Goal: Information Seeking & Learning: Learn about a topic

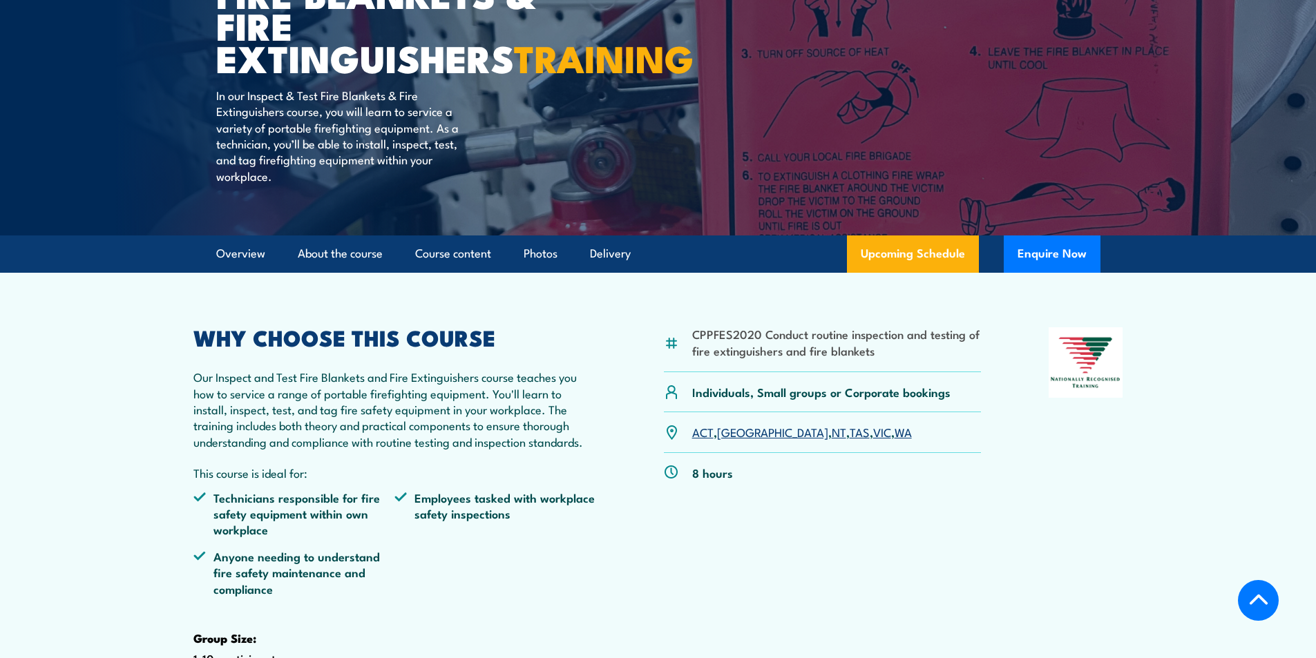
scroll to position [276, 0]
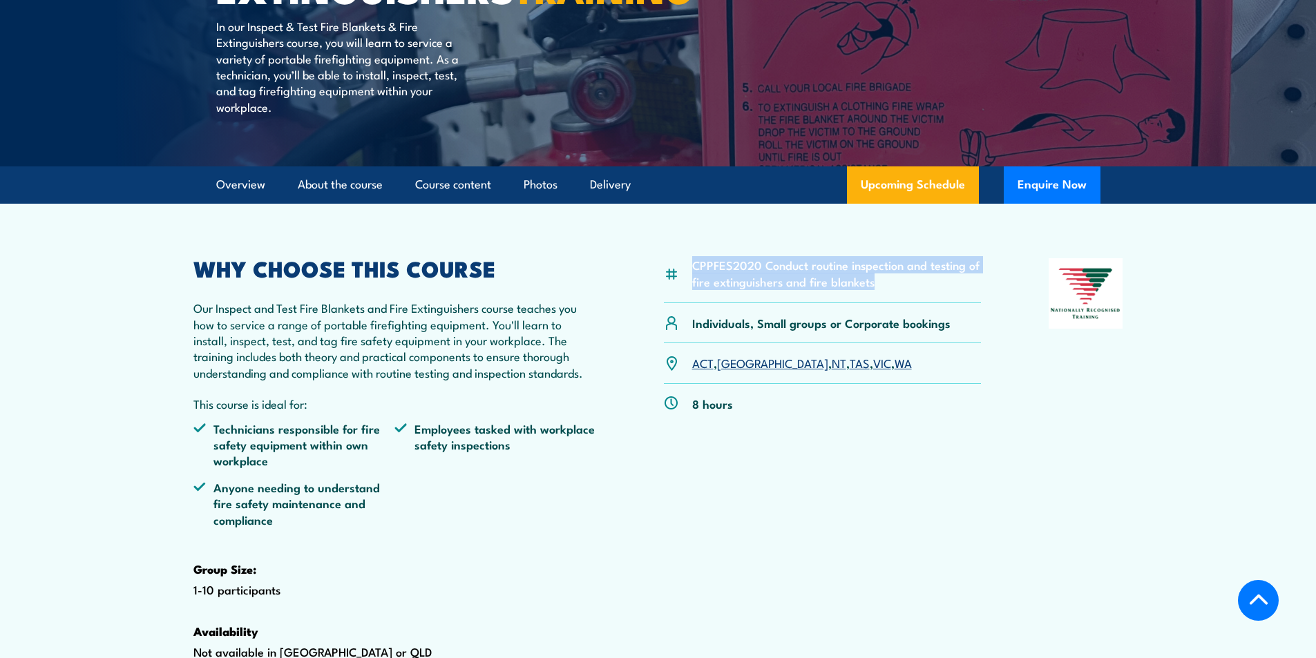
drag, startPoint x: 882, startPoint y: 316, endPoint x: 689, endPoint y: 293, distance: 194.1
click at [689, 293] on div "CPPFES2020 Conduct routine inspection and testing of fire extinguishers and fir…" at bounding box center [823, 280] width 318 height 45
copy li "CPPFES2020 Conduct routine inspection and testing of fire extinguishers and fir…"
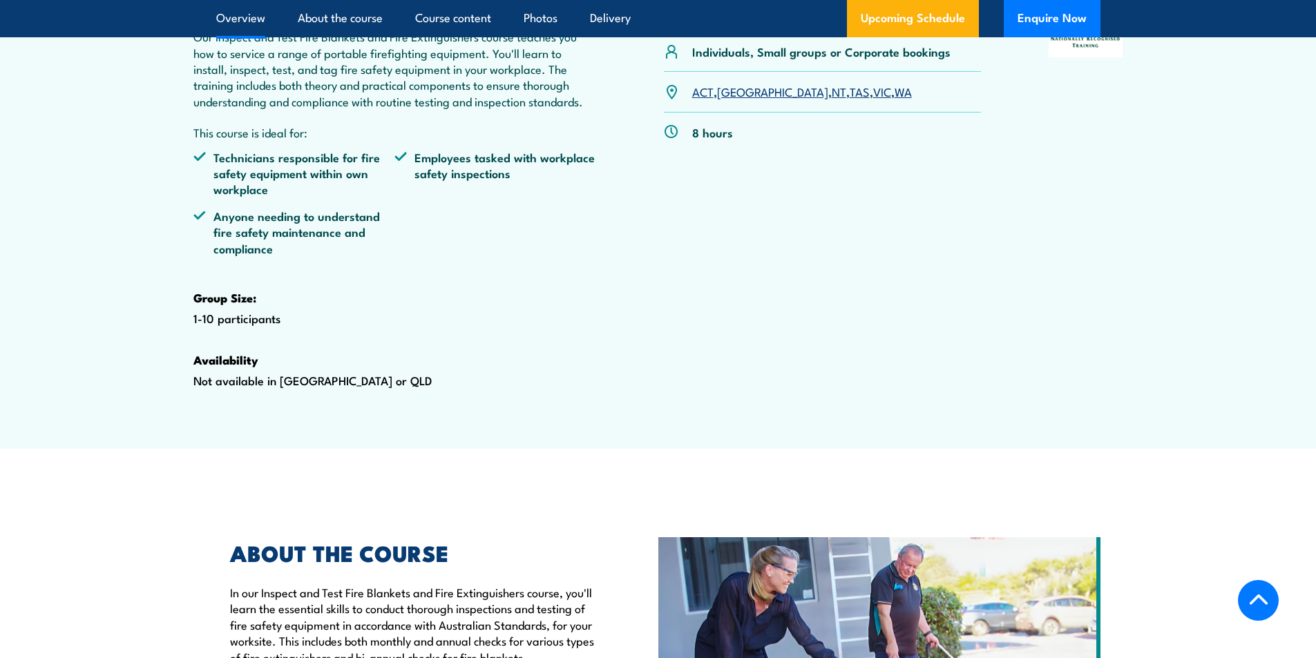
scroll to position [345, 0]
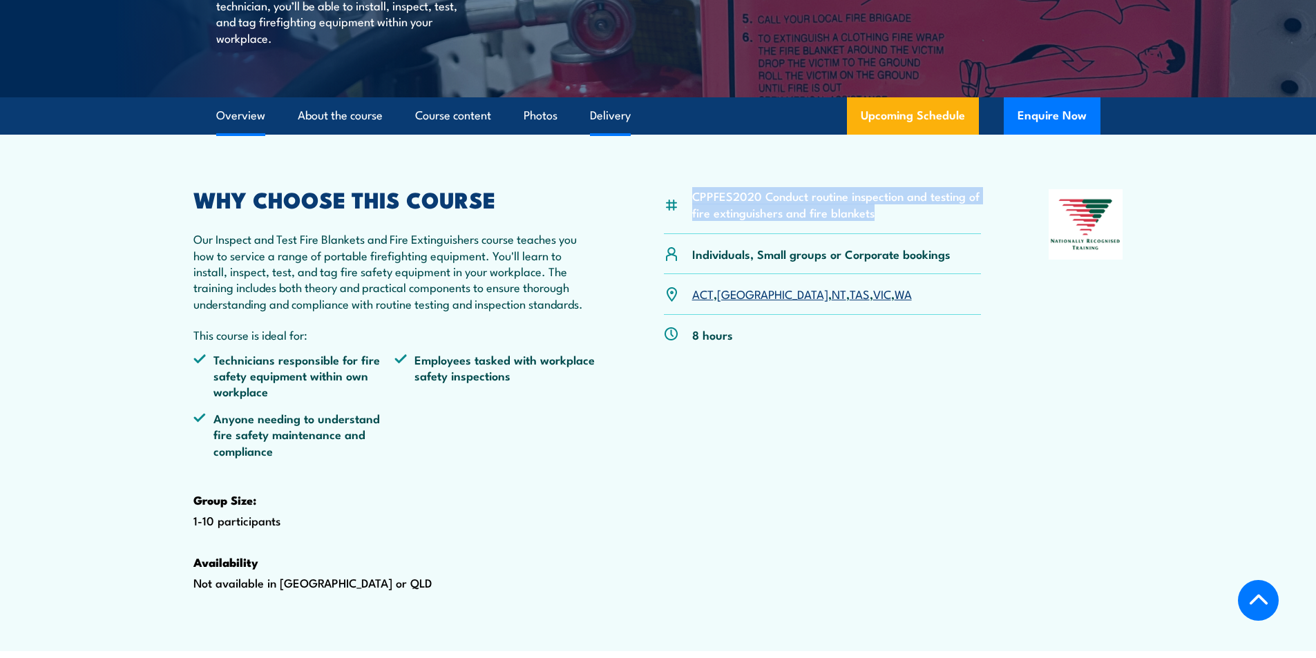
click at [609, 134] on link "Delivery" at bounding box center [610, 115] width 41 height 37
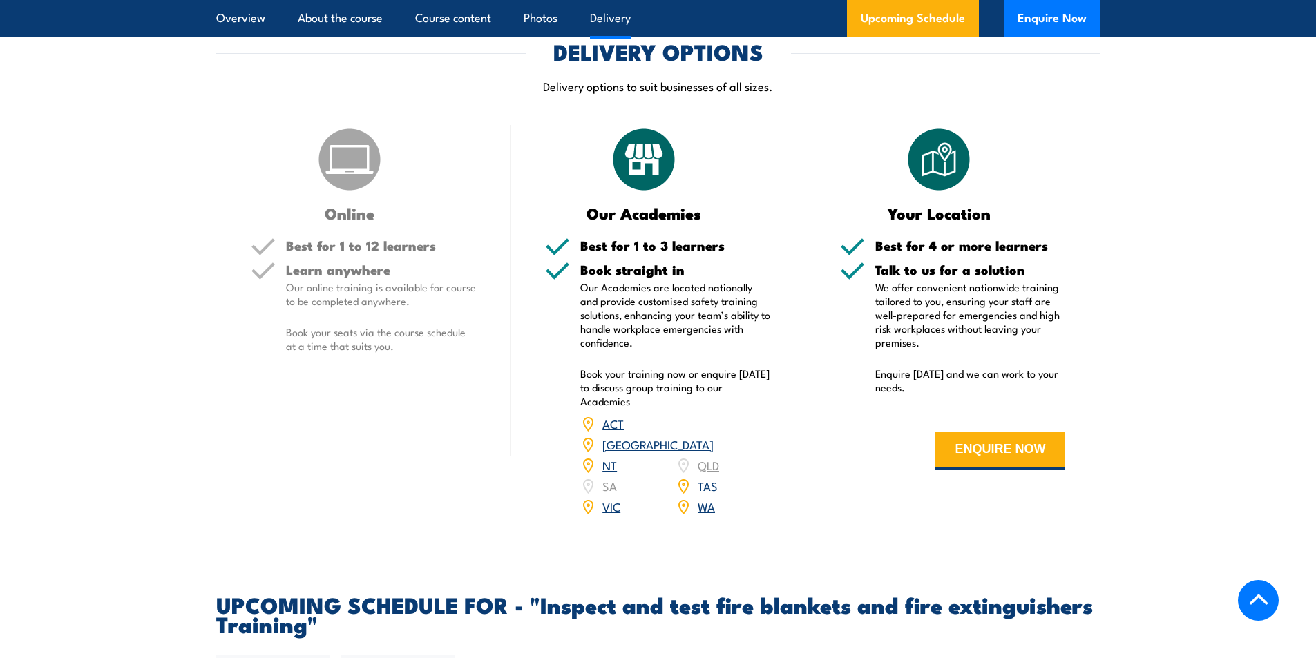
scroll to position [1947, 0]
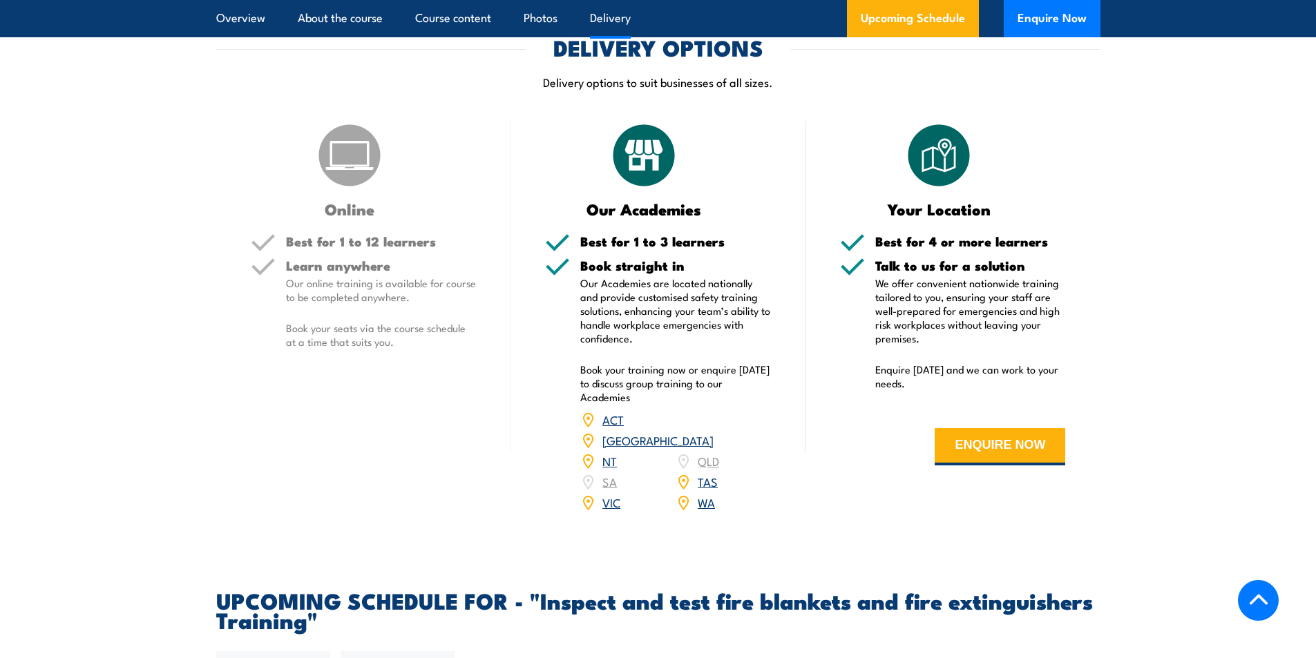
click at [703, 448] on link "[GEOGRAPHIC_DATA]" at bounding box center [657, 440] width 111 height 17
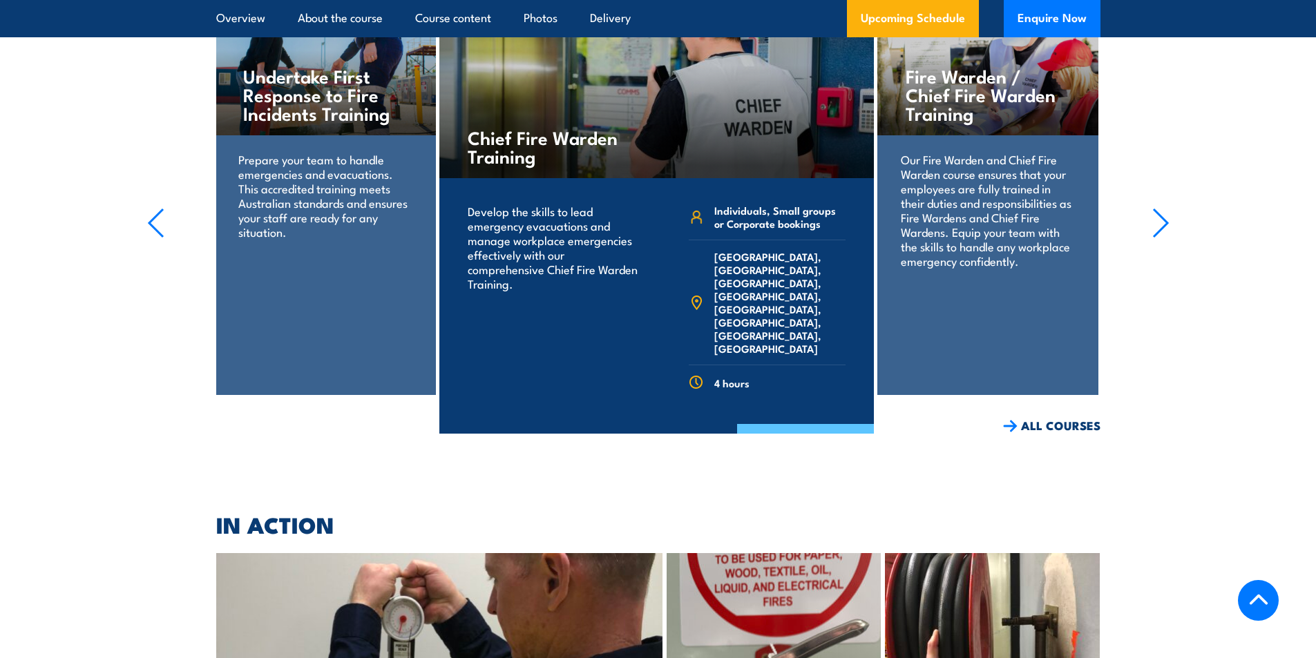
scroll to position [3186, 0]
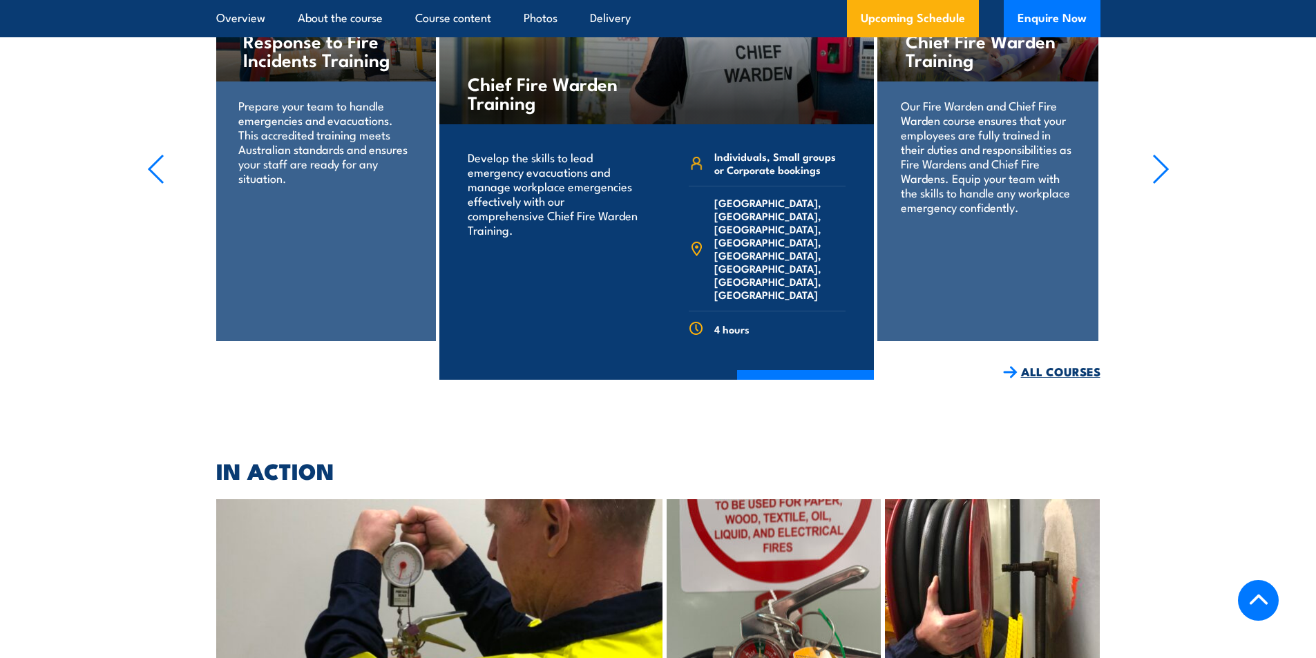
click at [1037, 364] on link "ALL COURSES" at bounding box center [1051, 372] width 97 height 16
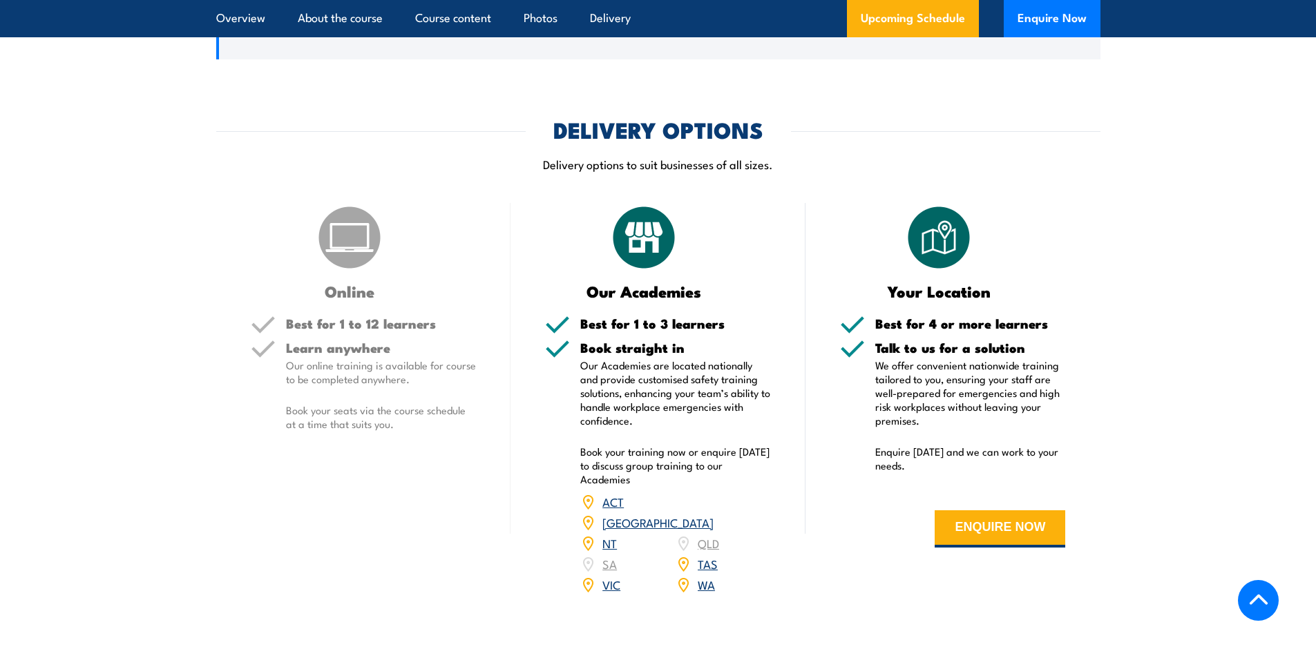
scroll to position [1657, 0]
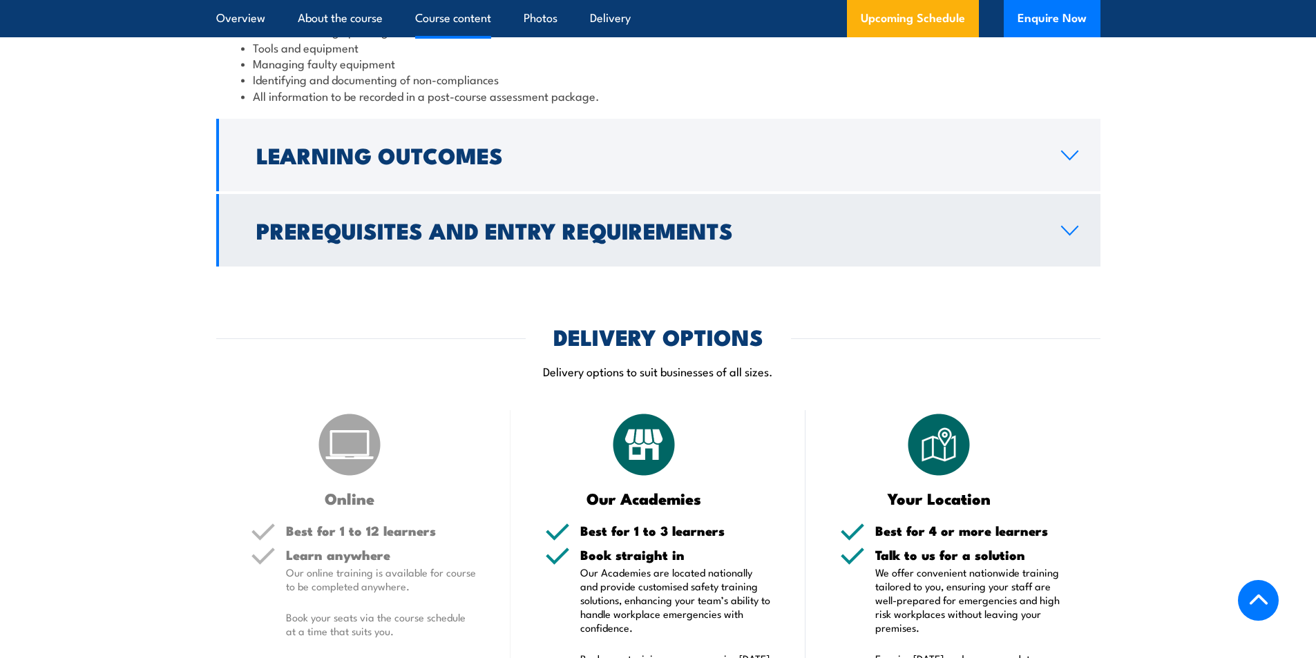
click at [1068, 236] on icon at bounding box center [1069, 230] width 19 height 11
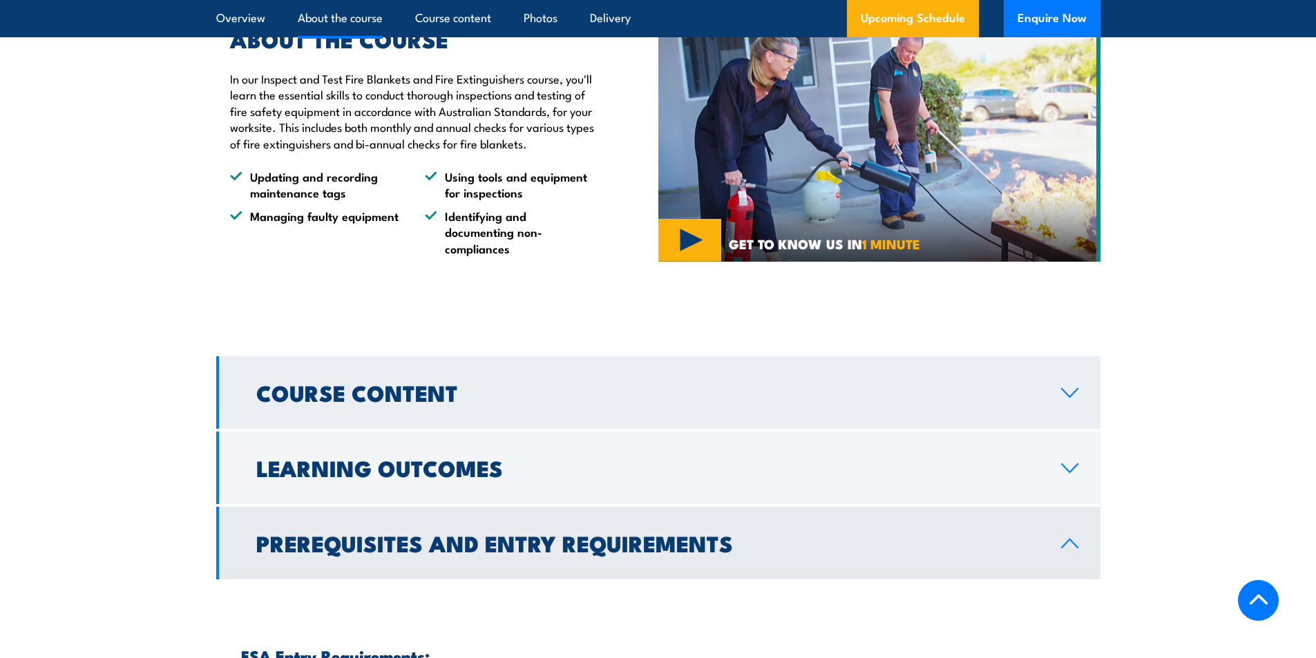
scroll to position [851, 0]
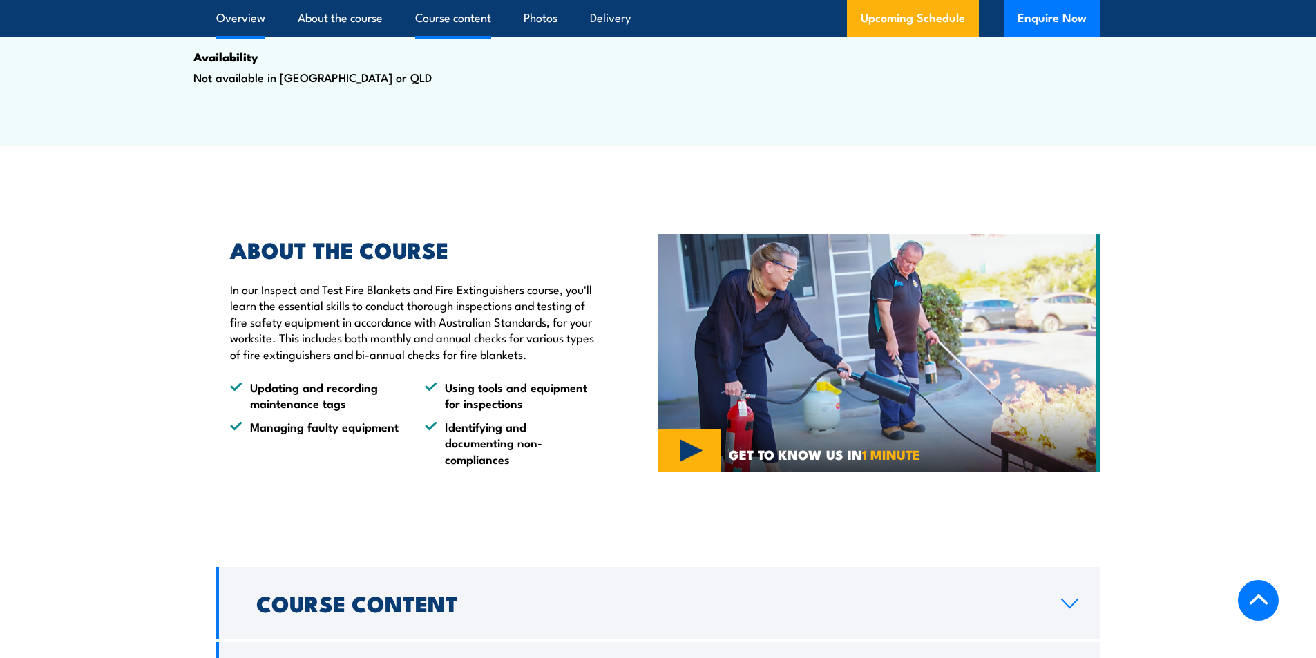
click at [474, 19] on link "Course content" at bounding box center [453, 18] width 76 height 37
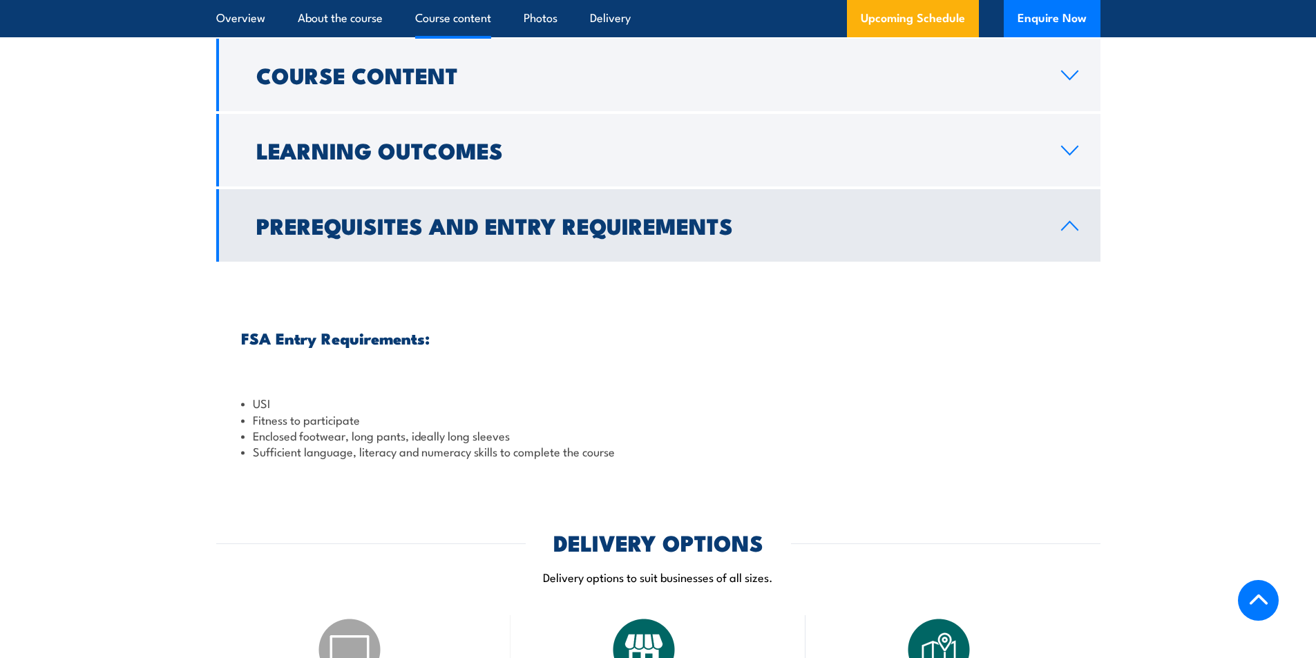
scroll to position [1380, 0]
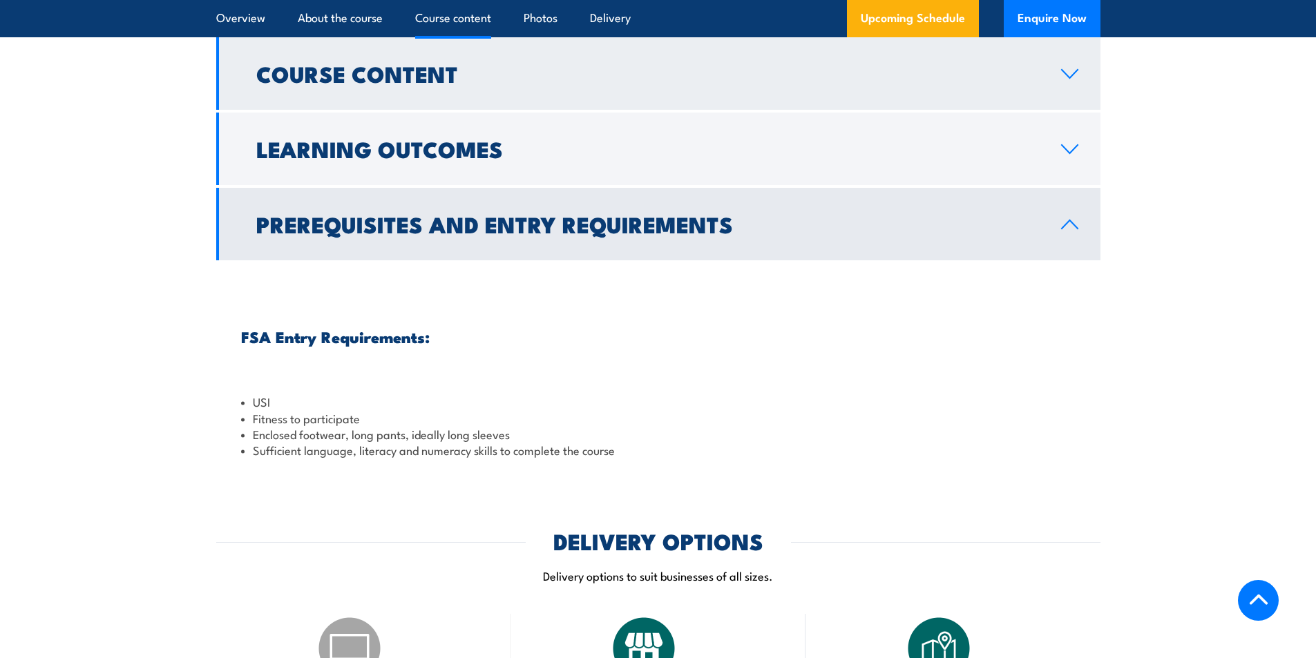
click at [1069, 110] on link "Course Content" at bounding box center [658, 73] width 884 height 73
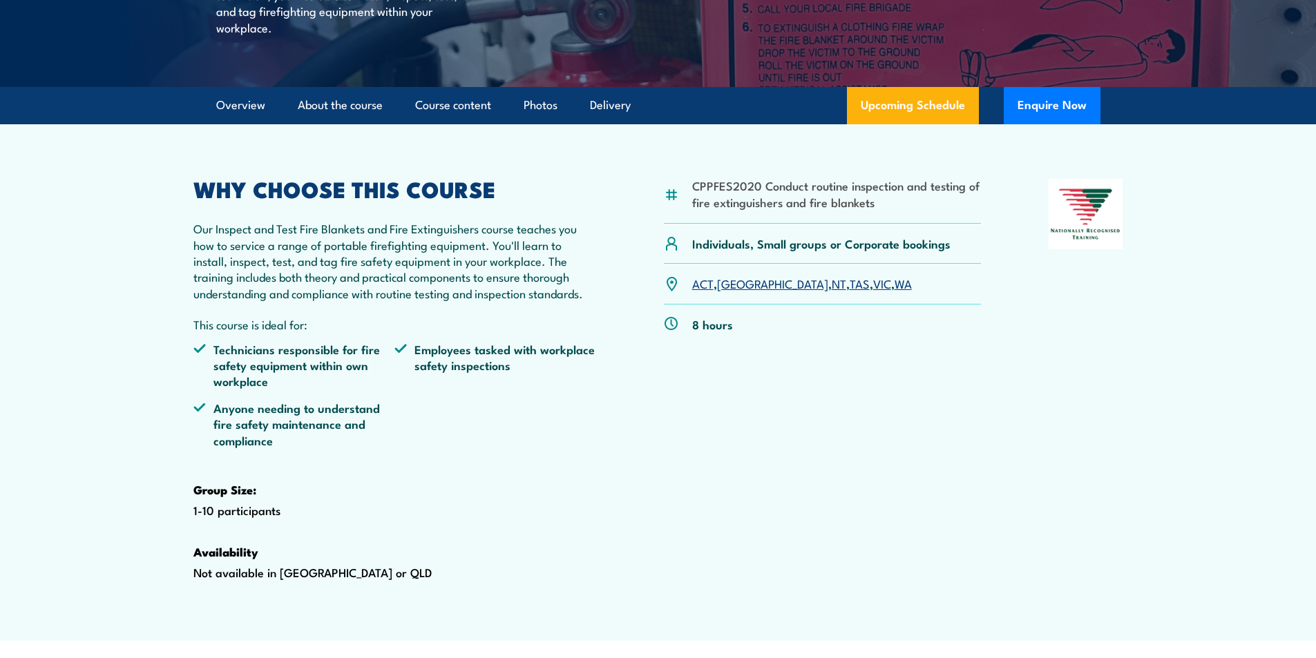
scroll to position [137, 0]
